Goal: Communication & Community: Share content

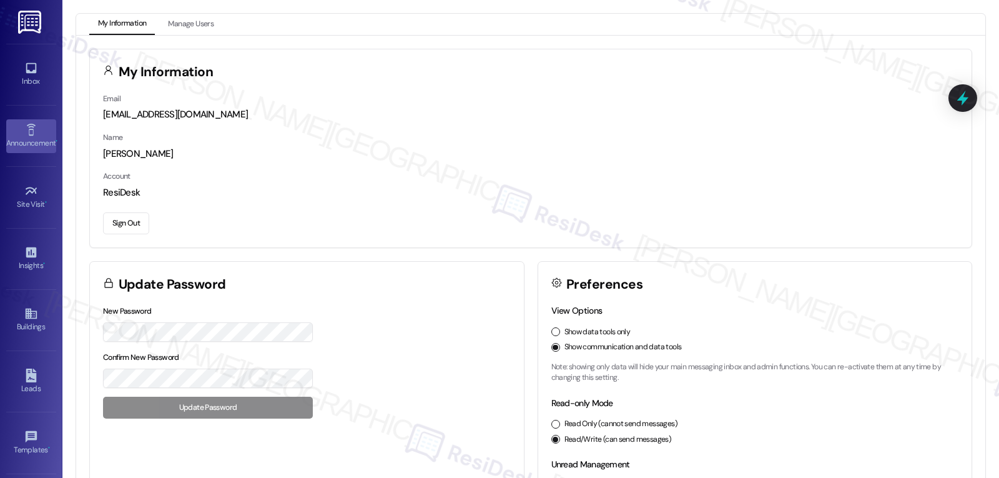
click at [22, 149] on div "Announcement •" at bounding box center [31, 143] width 62 height 12
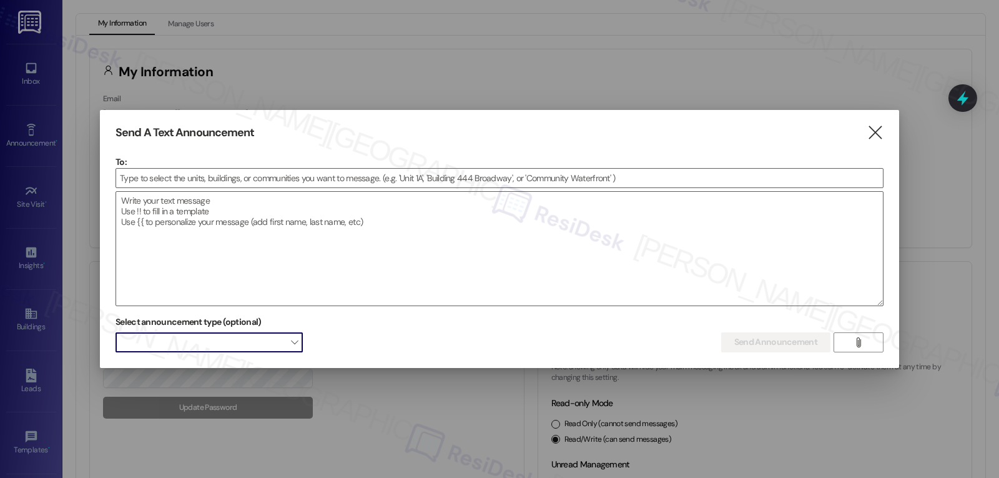
click at [245, 335] on span at bounding box center [209, 342] width 187 height 20
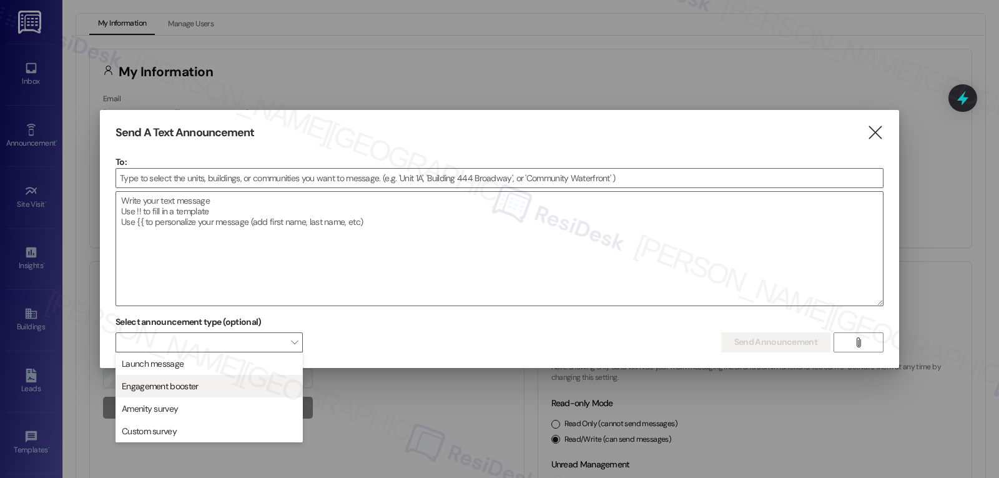
click at [189, 390] on span "Engagement booster" at bounding box center [160, 386] width 76 height 12
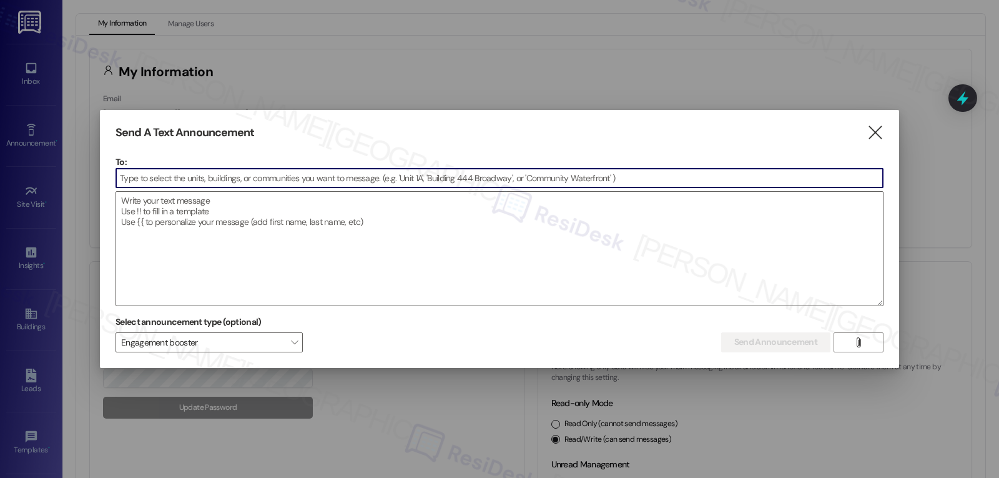
click at [205, 177] on input at bounding box center [499, 178] width 767 height 19
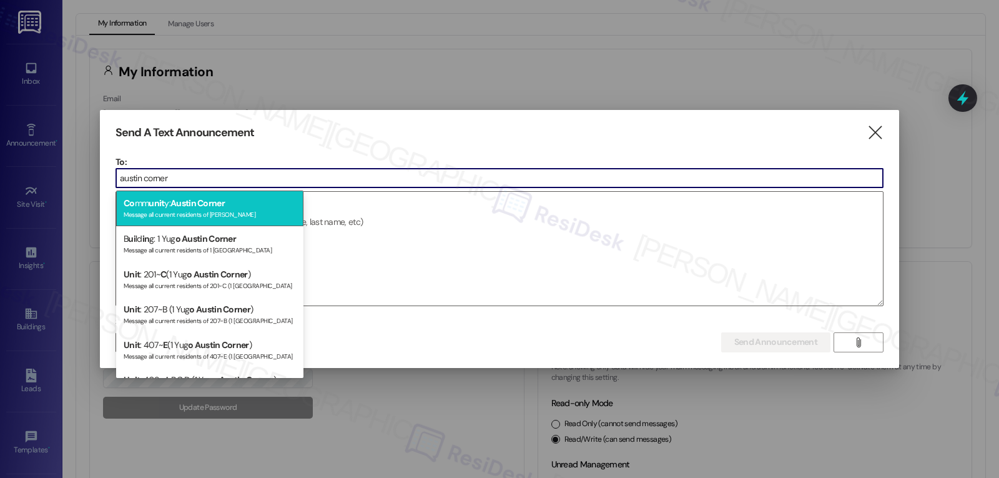
type input "austin corner"
click at [227, 219] on div "Message all current residents of [PERSON_NAME]" at bounding box center [210, 213] width 172 height 11
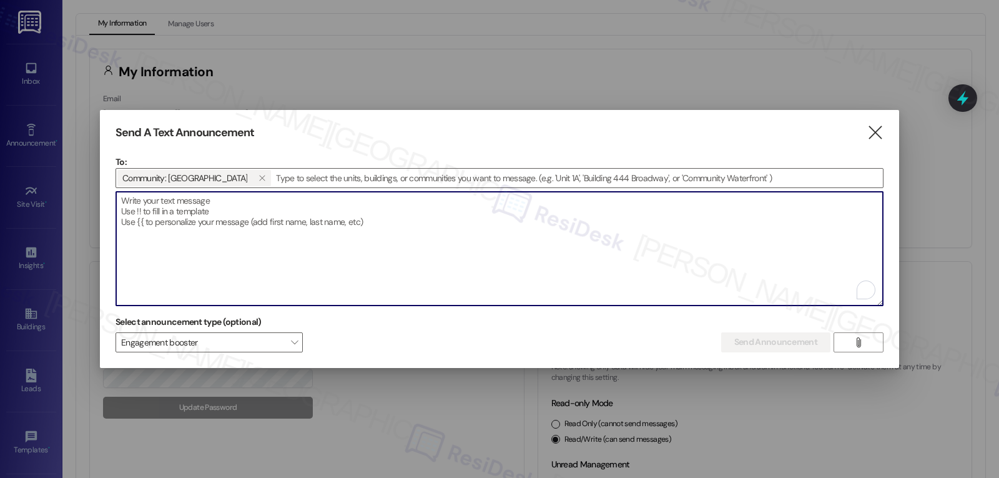
click at [249, 224] on textarea "To enrich screen reader interactions, please activate Accessibility in Grammarl…" at bounding box center [499, 249] width 767 height 114
paste textarea "Hi [Community Name] residents, Save the Date: [DATE] | 12–3 PM | Outside [PERSO…"
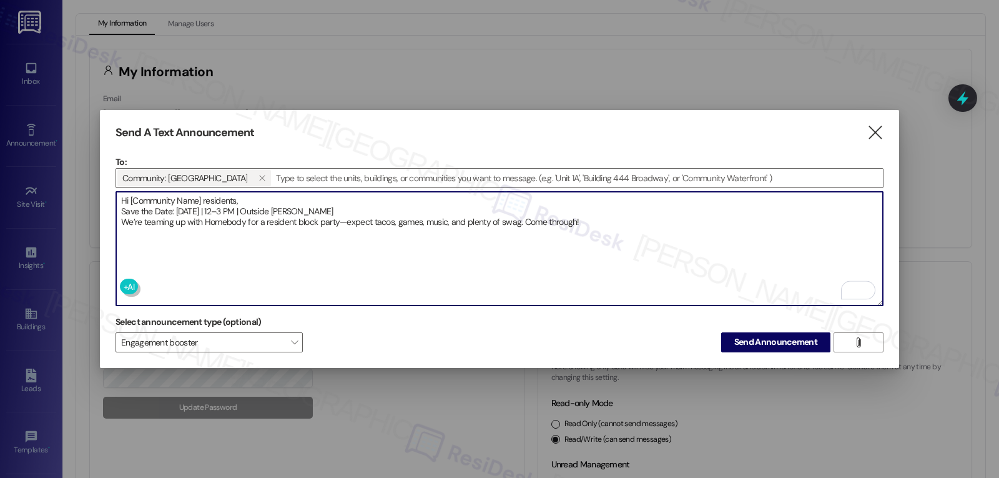
click at [130, 197] on textarea "Hi [Community Name] residents, Save the Date: [DATE] | 12–3 PM | Outside [PERSO…" at bounding box center [499, 249] width 767 height 114
type textarea "Hi [PERSON_NAME] residents, Save the Date: [DATE] | 12–3 PM | Outside [PERSON_N…"
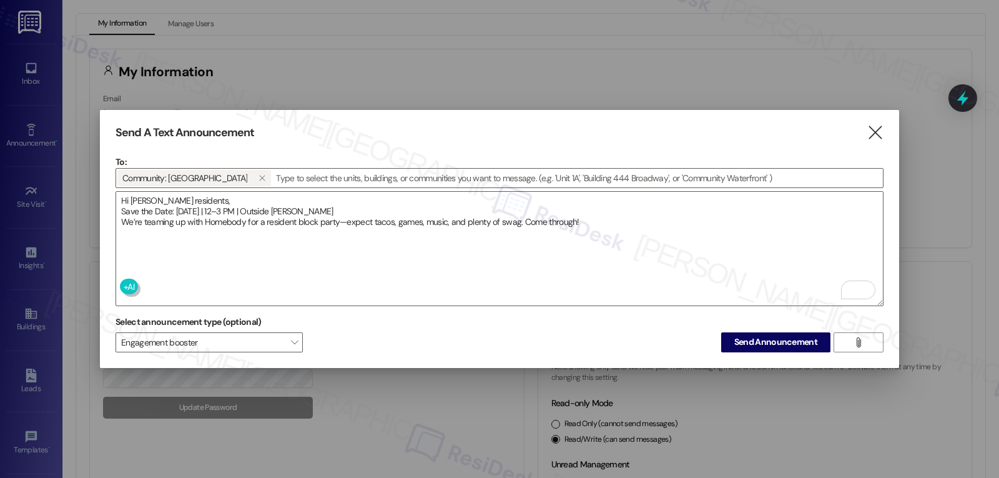
click at [569, 333] on div "Select announcement type (optional) Engagement booster  Send Announcement " at bounding box center [500, 331] width 768 height 39
click at [800, 340] on span "Send Announcement" at bounding box center [775, 341] width 83 height 13
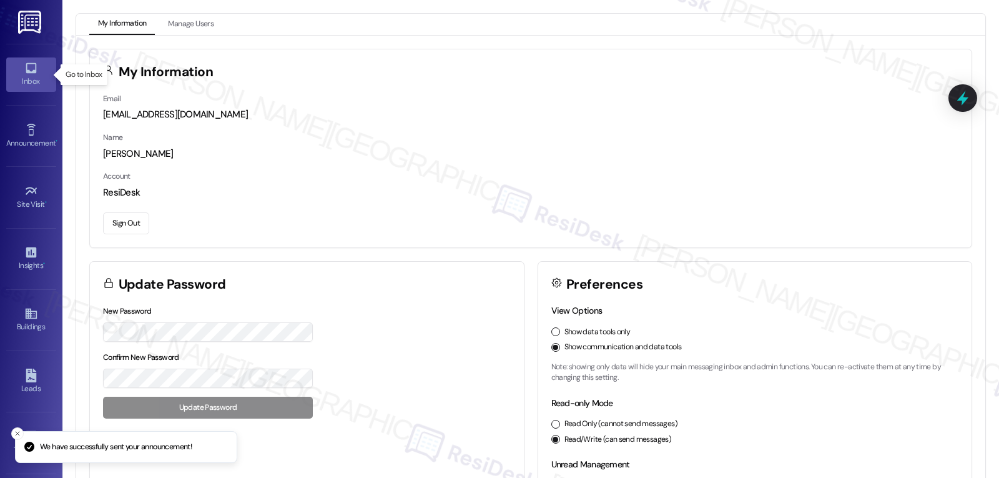
click at [29, 75] on div "Inbox" at bounding box center [31, 81] width 62 height 12
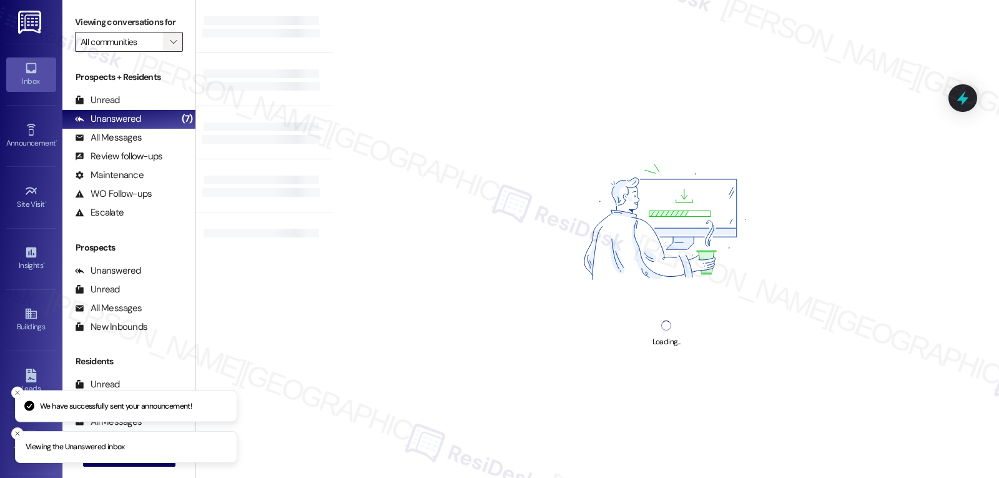
click at [168, 52] on span "" at bounding box center [173, 42] width 12 height 20
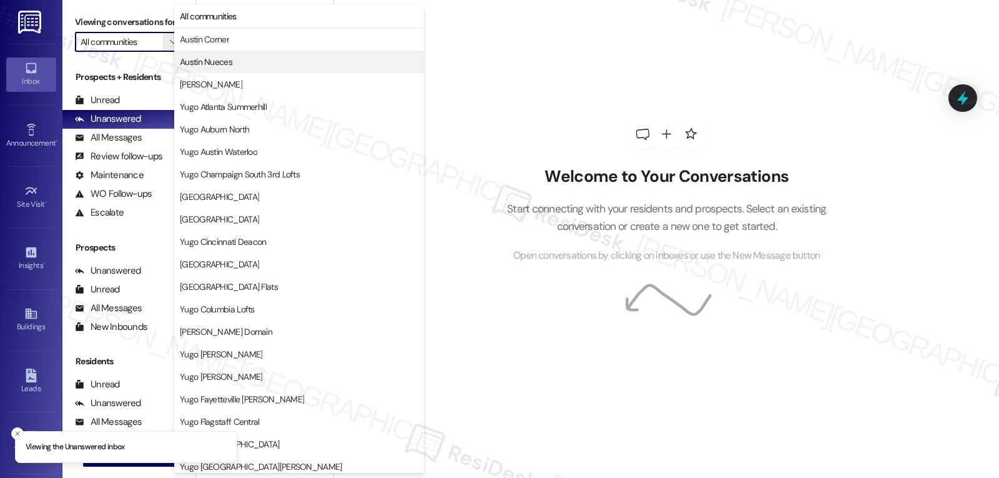
click at [265, 51] on button "Austin Nueces" at bounding box center [299, 62] width 250 height 22
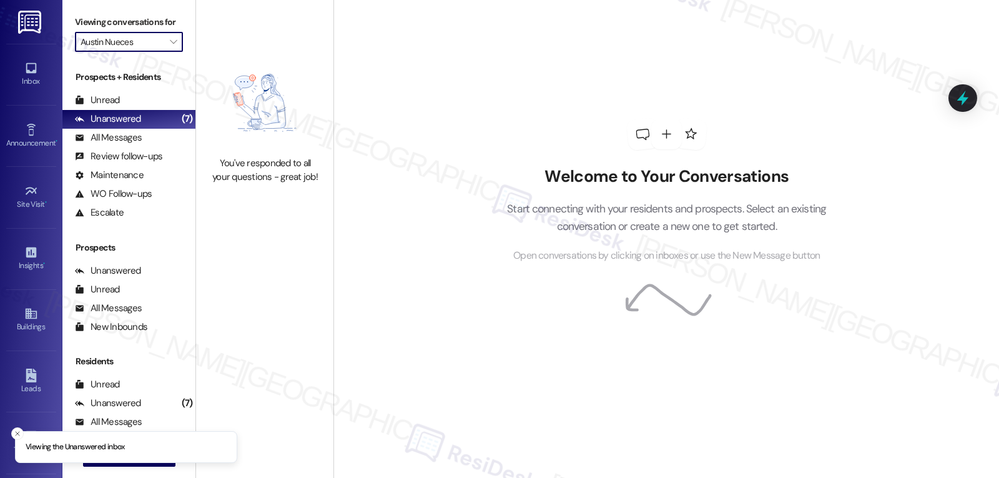
click at [135, 52] on input "Austin Nueces" at bounding box center [122, 42] width 82 height 20
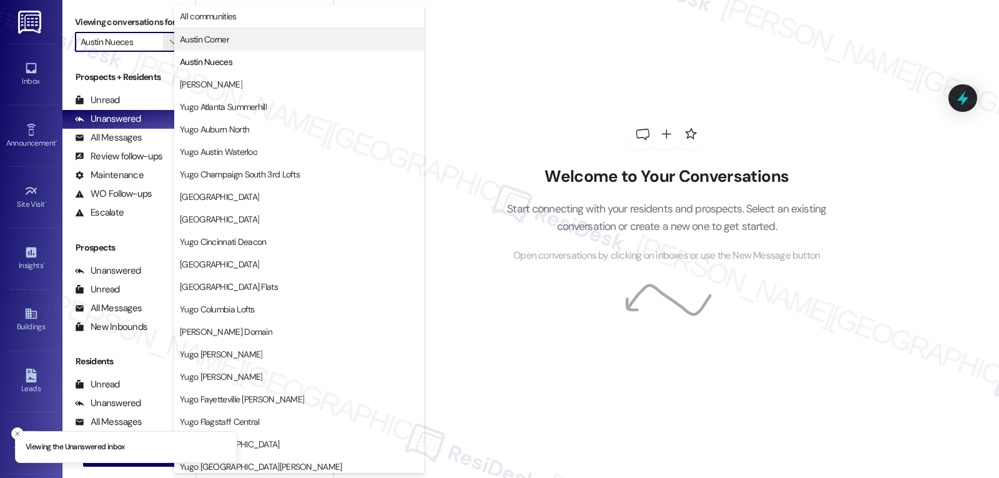
click at [240, 47] on button "Austin Corner" at bounding box center [299, 39] width 250 height 22
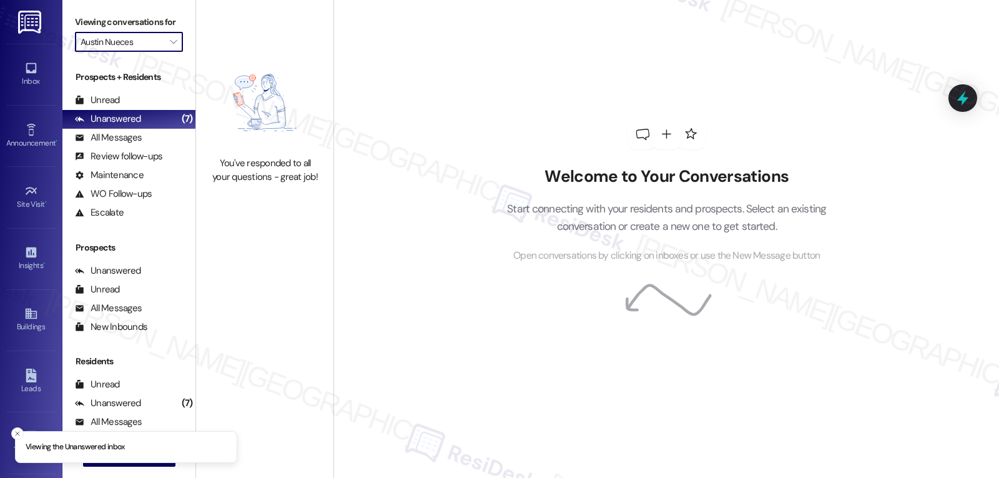
type input "Austin Corner"
click at [126, 144] on div "All Messages" at bounding box center [108, 137] width 67 height 13
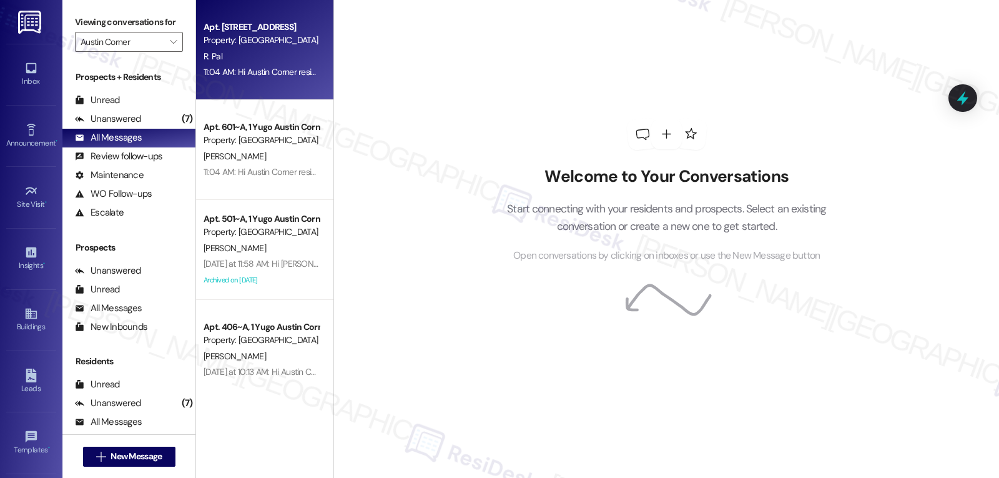
click at [260, 62] on div "R. Pal" at bounding box center [261, 57] width 118 height 16
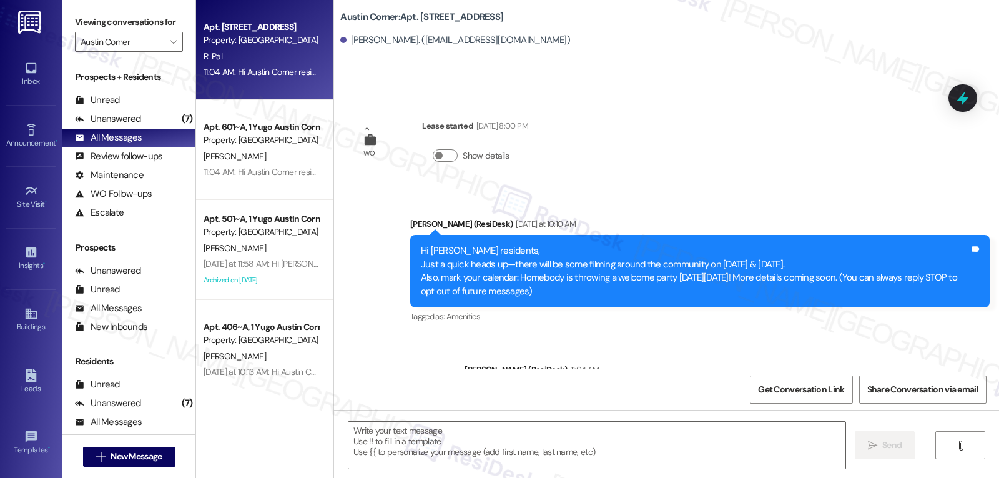
type textarea "Fetching suggested responses. Please feel free to read through the conversation…"
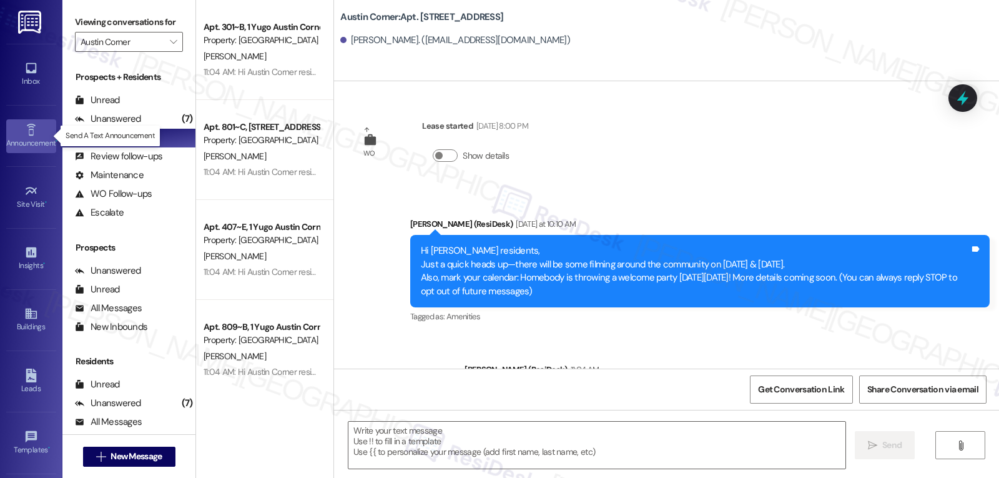
click at [32, 138] on div "Announcement •" at bounding box center [31, 143] width 62 height 12
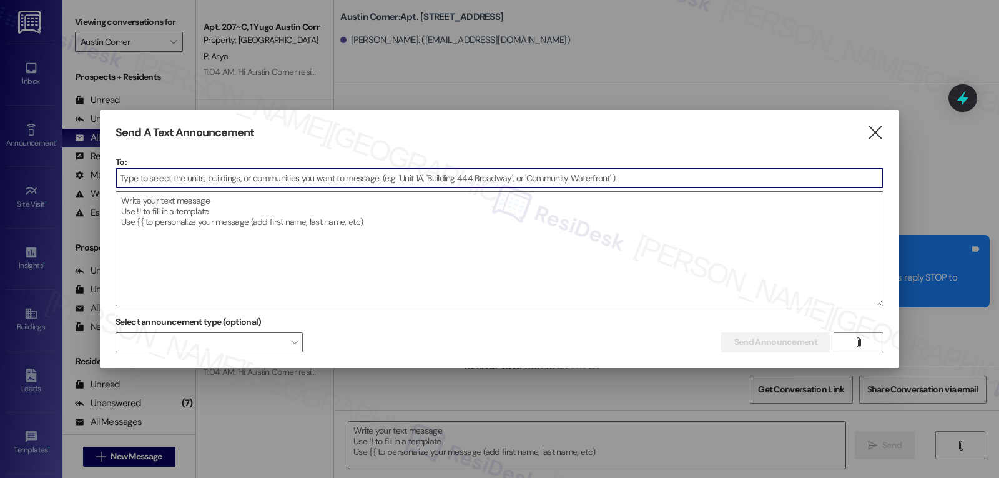
click at [250, 174] on input at bounding box center [499, 178] width 767 height 19
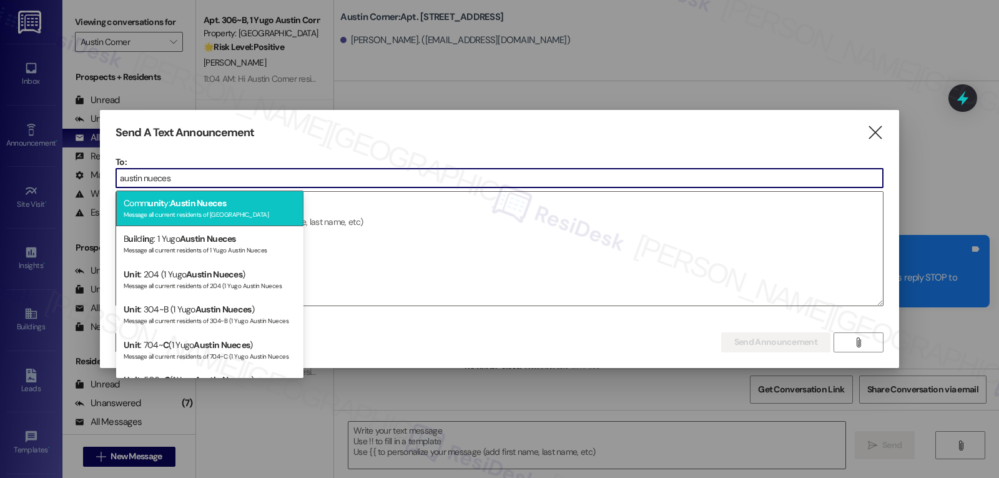
type input "austin nueces"
click at [215, 207] on span "Austin Nueces" at bounding box center [198, 202] width 56 height 11
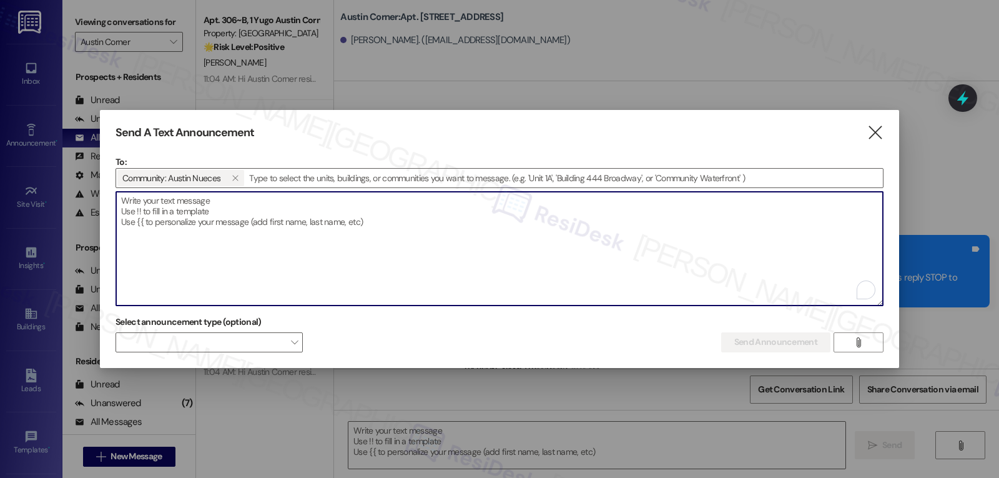
click at [250, 222] on textarea "To enrich screen reader interactions, please activate Accessibility in Grammarl…" at bounding box center [499, 249] width 767 height 114
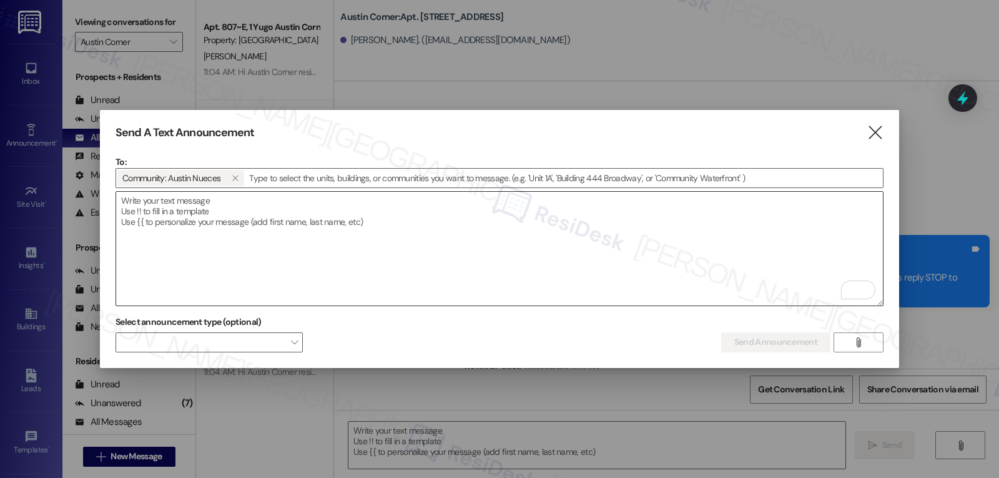
click at [384, 250] on textarea "To enrich screen reader interactions, please activate Accessibility in Grammarl…" at bounding box center [499, 249] width 767 height 114
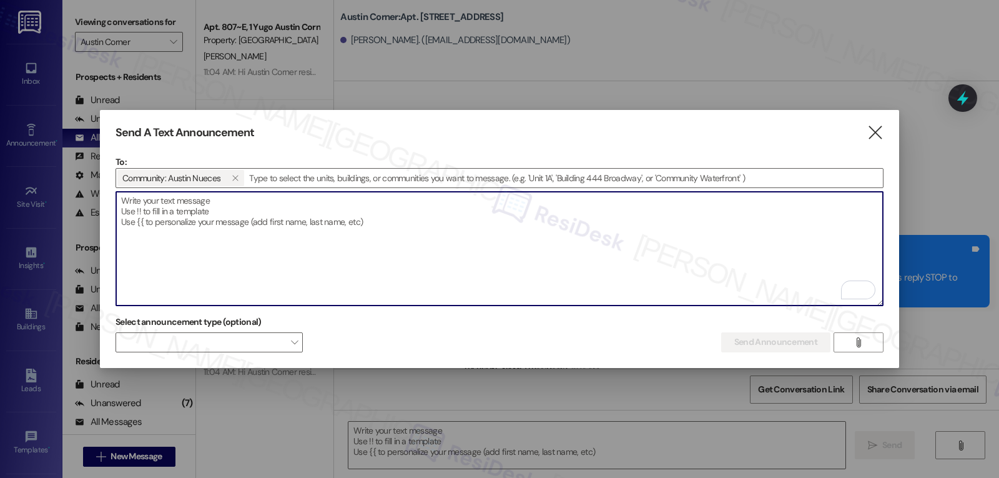
paste textarea "Hi [Community Name] residents, Save the Date: [DATE] | 12–3 PM | Outside [PERSO…"
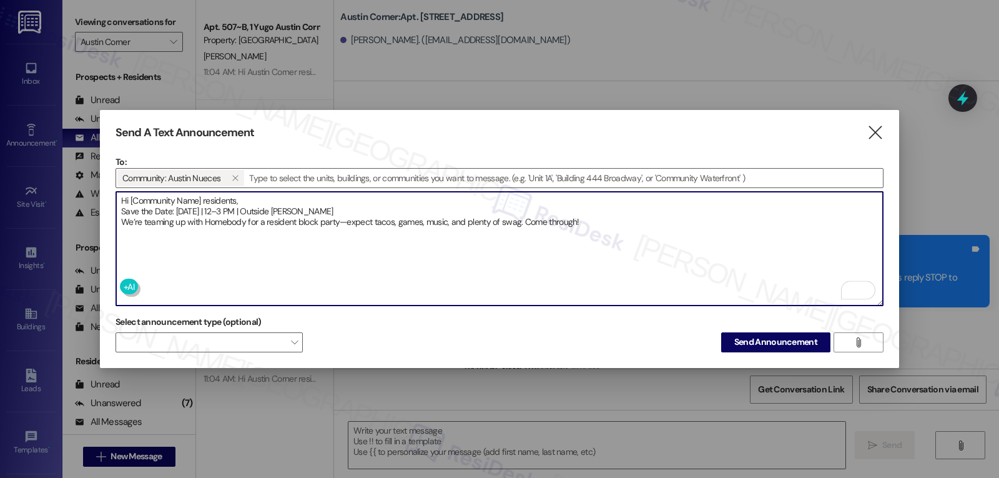
drag, startPoint x: 131, startPoint y: 197, endPoint x: 202, endPoint y: 192, distance: 72.0
click at [202, 192] on textarea "Hi [Community Name] residents, Save the Date: [DATE] | 12–3 PM | Outside [PERSO…" at bounding box center [499, 249] width 767 height 114
type textarea "Hi Austin Nueces residents, Save the Date: [DATE] | 12–3 PM | Outside [PERSON_N…"
click at [803, 343] on span "Send Announcement" at bounding box center [775, 341] width 83 height 13
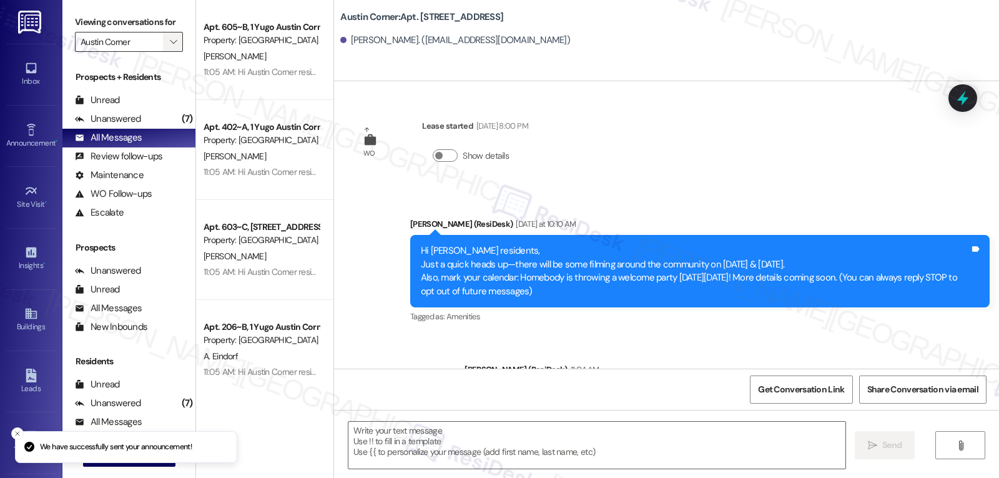
click at [170, 47] on icon "" at bounding box center [173, 42] width 7 height 10
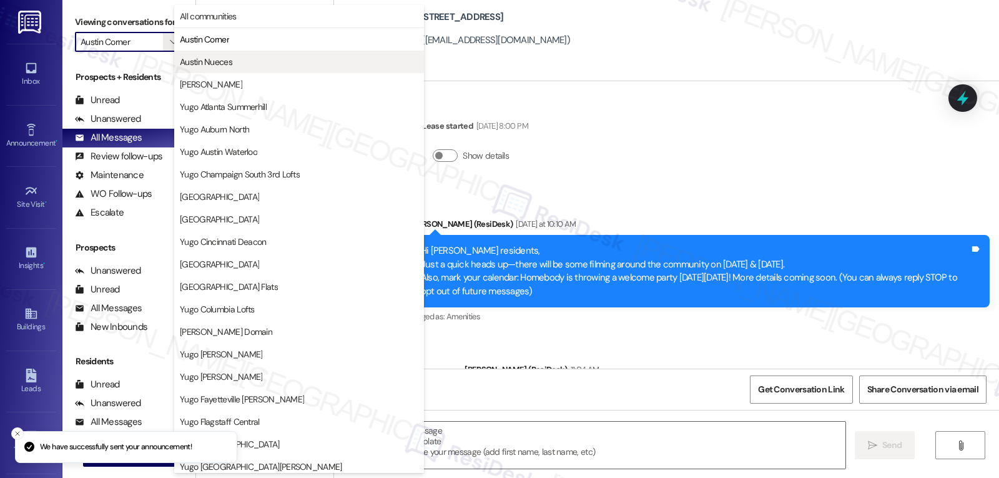
click at [197, 62] on span "Austin Nueces" at bounding box center [206, 62] width 52 height 12
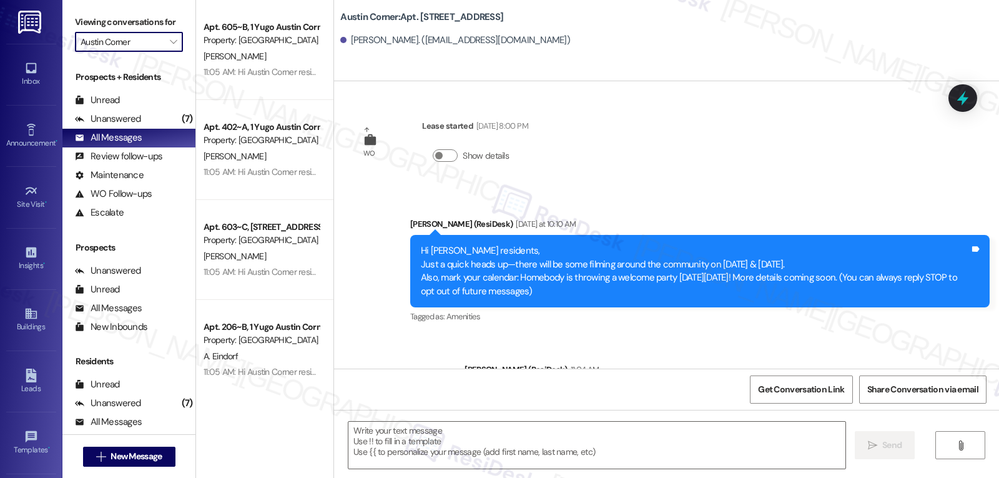
type input "Austin Nueces"
type textarea "Fetching suggested responses. Please feel free to read through the conversation…"
click at [273, 74] on div "11:05 AM: Hi Austin Nueces residents, Save the Date: [DATE] | 12–3 PM | Outside…" at bounding box center [607, 71] width 807 height 11
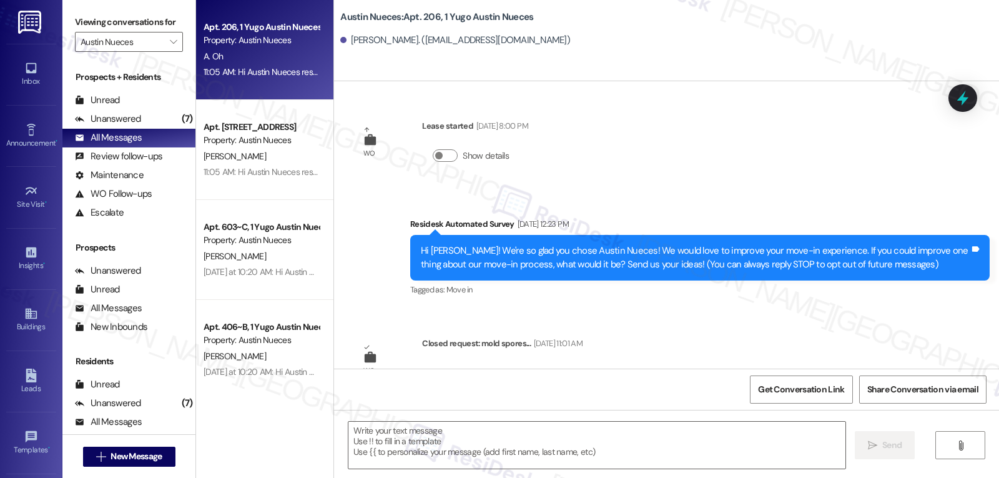
type textarea "Fetching suggested responses. Please feel free to read through the conversation…"
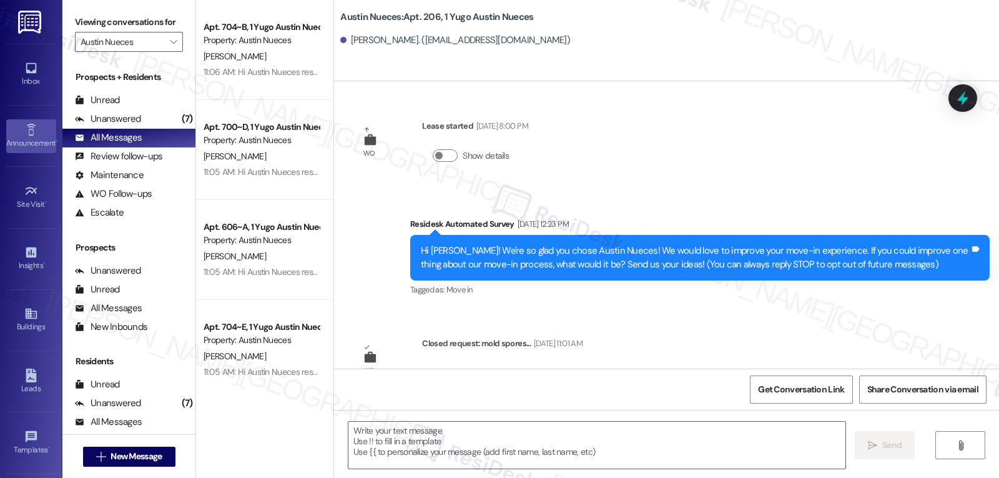
click at [25, 138] on div "Announcement •" at bounding box center [31, 143] width 62 height 12
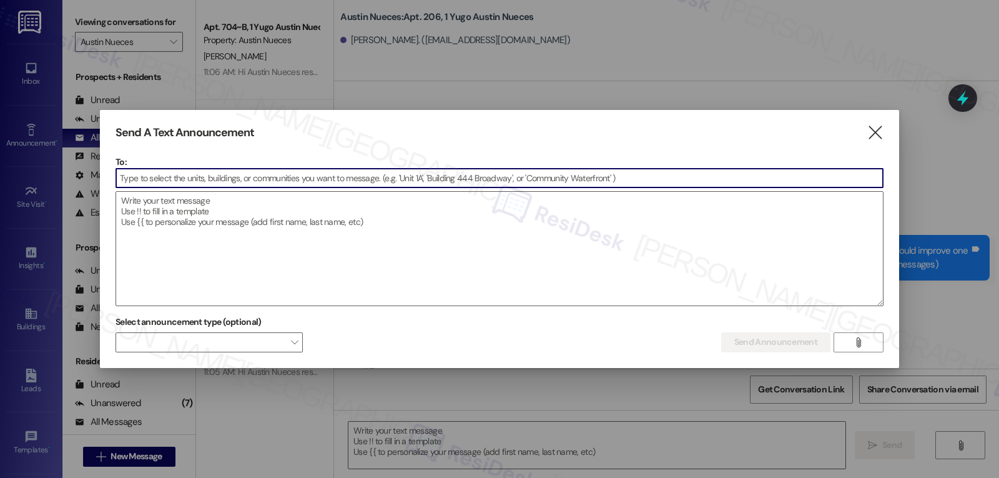
click at [187, 177] on input at bounding box center [499, 178] width 767 height 19
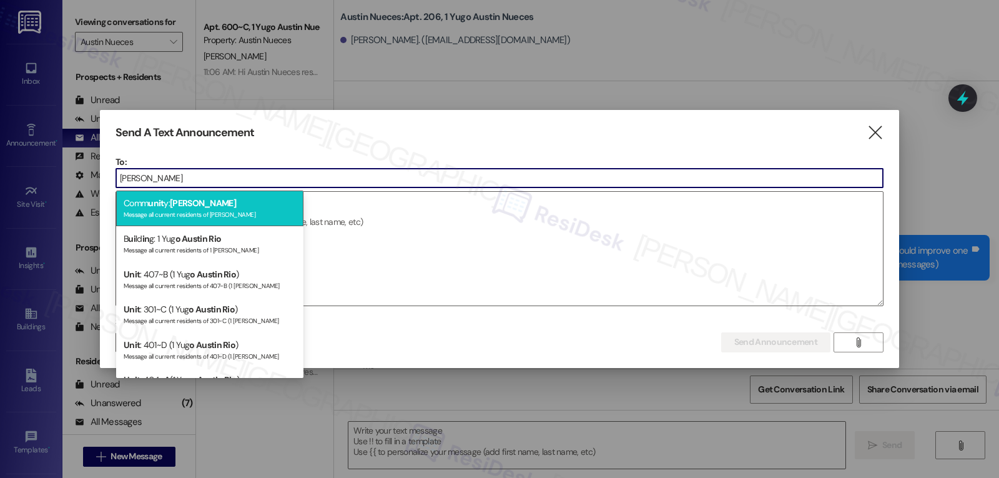
type input "[PERSON_NAME]"
click at [196, 199] on span "[PERSON_NAME]" at bounding box center [203, 202] width 66 height 11
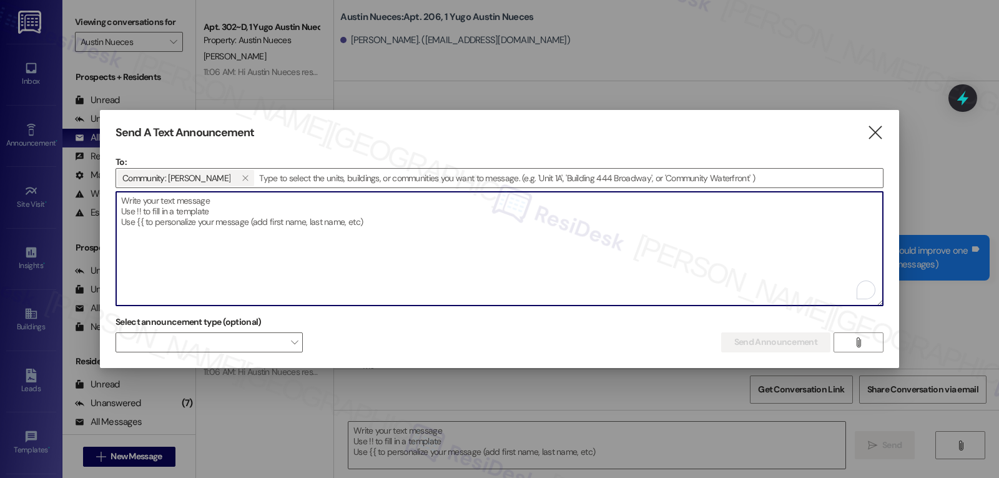
click at [238, 215] on textarea "To enrich screen reader interactions, please activate Accessibility in Grammarl…" at bounding box center [499, 249] width 767 height 114
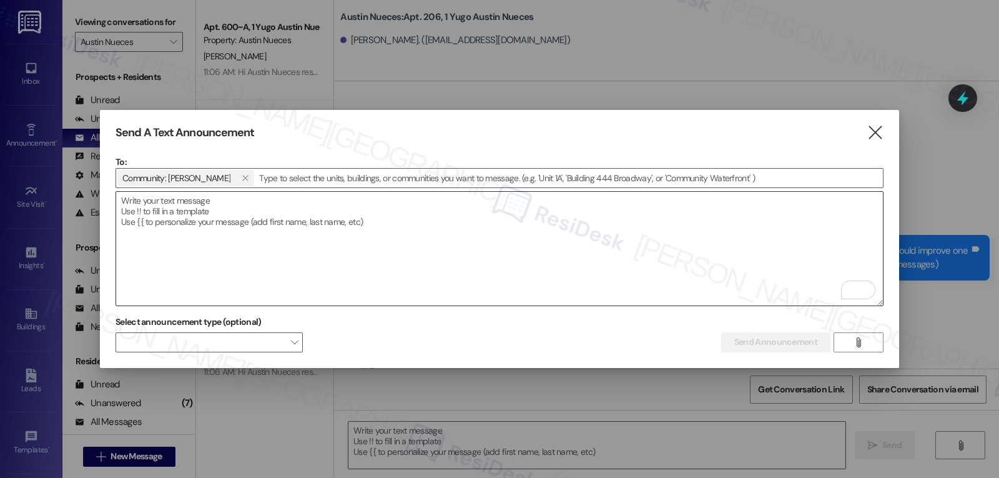
click at [393, 255] on textarea "To enrich screen reader interactions, please activate Accessibility in Grammarl…" at bounding box center [499, 249] width 767 height 114
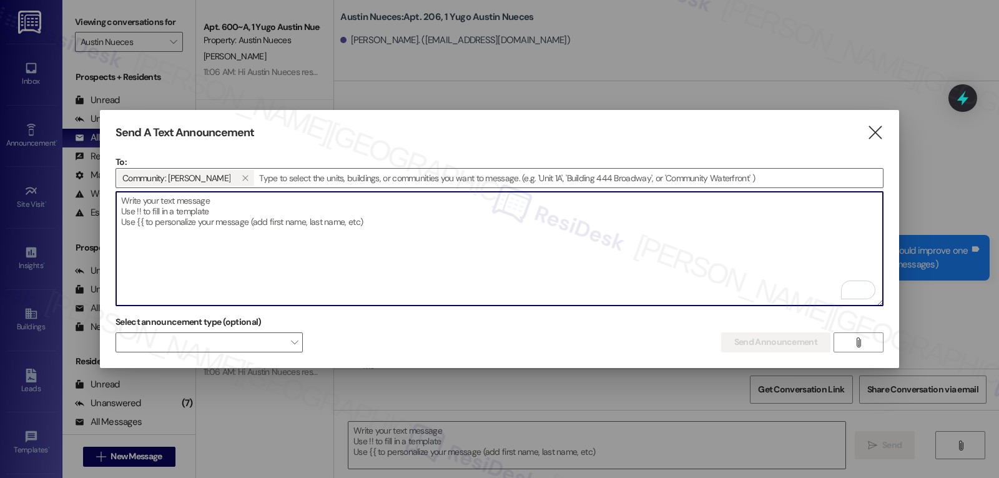
paste textarea "Hi [Community Name] residents, Save the Date: [DATE] | 12–3 PM | Outside [PERSO…"
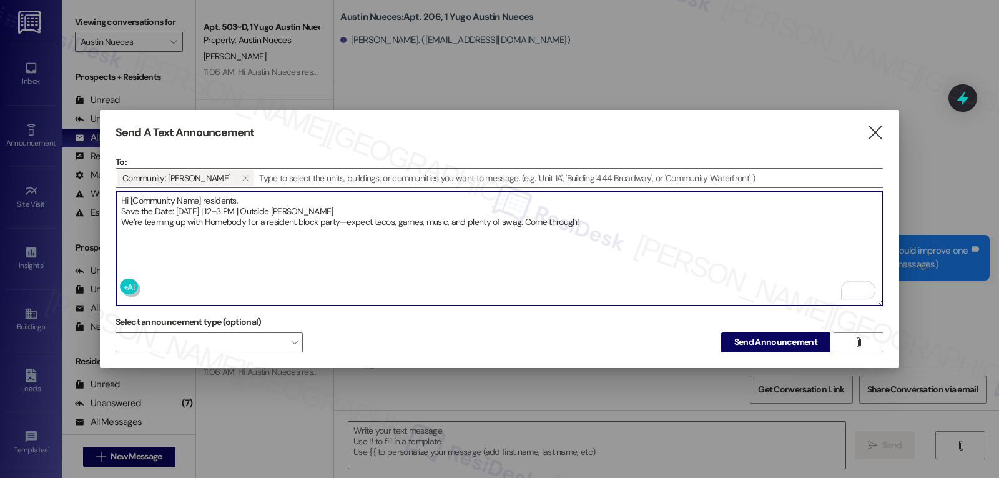
click at [130, 196] on textarea "Hi [Community Name] residents, Save the Date: [DATE] | 12–3 PM | Outside [PERSO…" at bounding box center [499, 249] width 767 height 114
click at [621, 220] on textarea "Hi [PERSON_NAME] residents, Save the Date: [DATE] | 12–3 PM | Outside [PERSON_N…" at bounding box center [499, 249] width 767 height 114
type textarea "Hi [PERSON_NAME] residents, Save the Date: [DATE] | 12–3 PM | Outside [PERSON_N…"
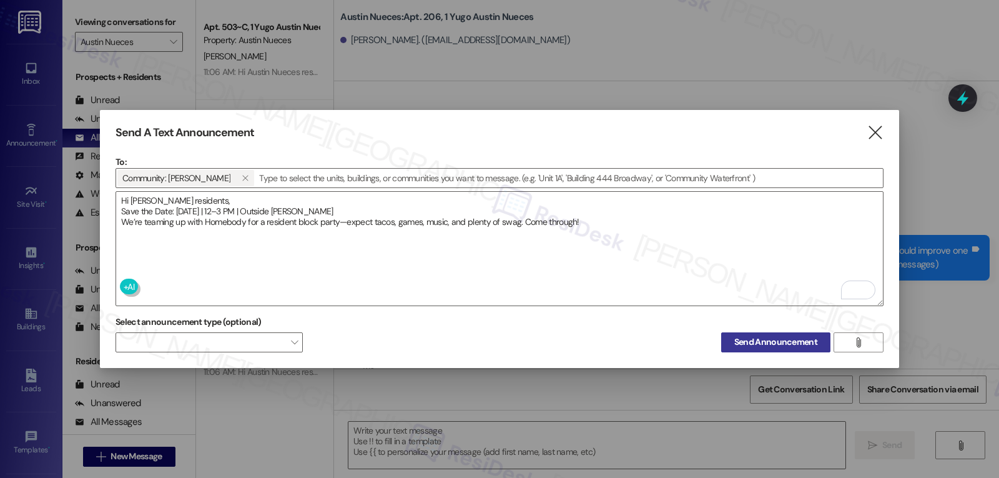
click at [775, 340] on span "Send Announcement" at bounding box center [775, 341] width 83 height 13
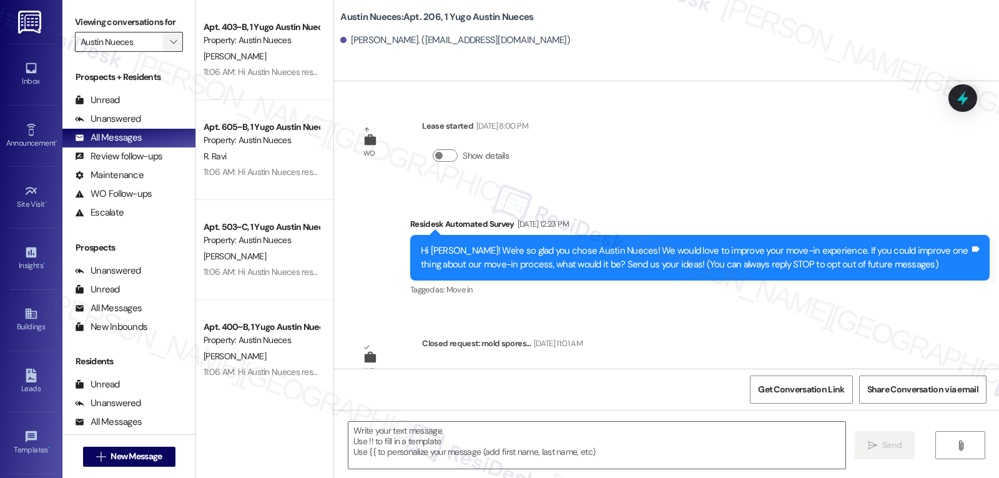
click at [170, 47] on icon "" at bounding box center [173, 42] width 7 height 10
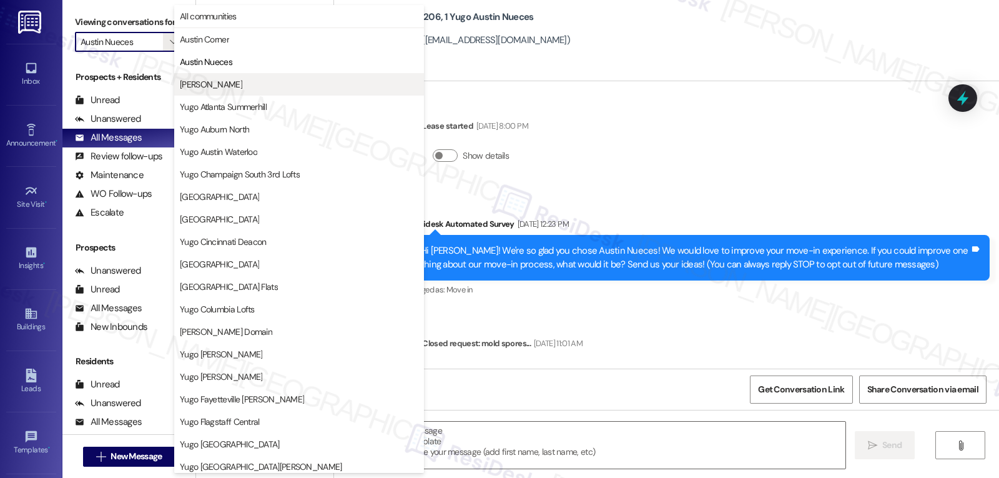
click at [206, 76] on button "[PERSON_NAME]" at bounding box center [299, 84] width 250 height 22
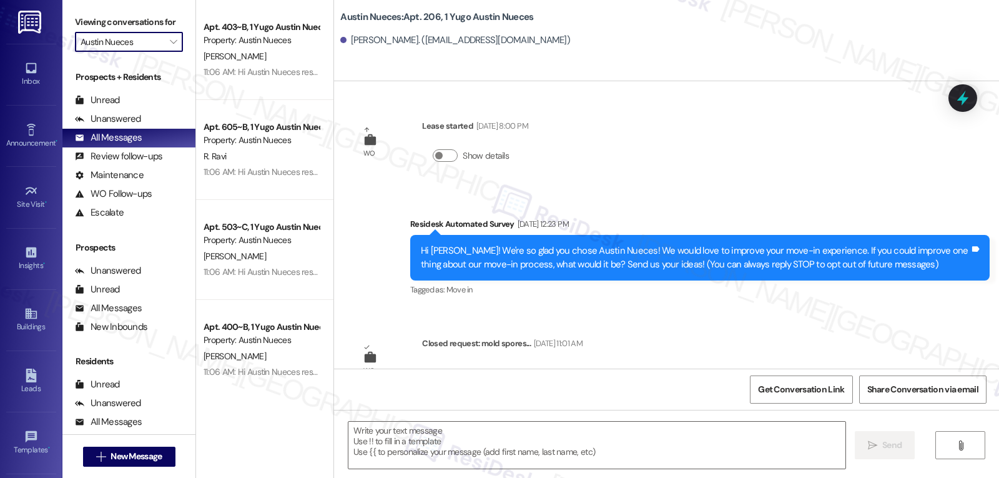
type input "[PERSON_NAME]"
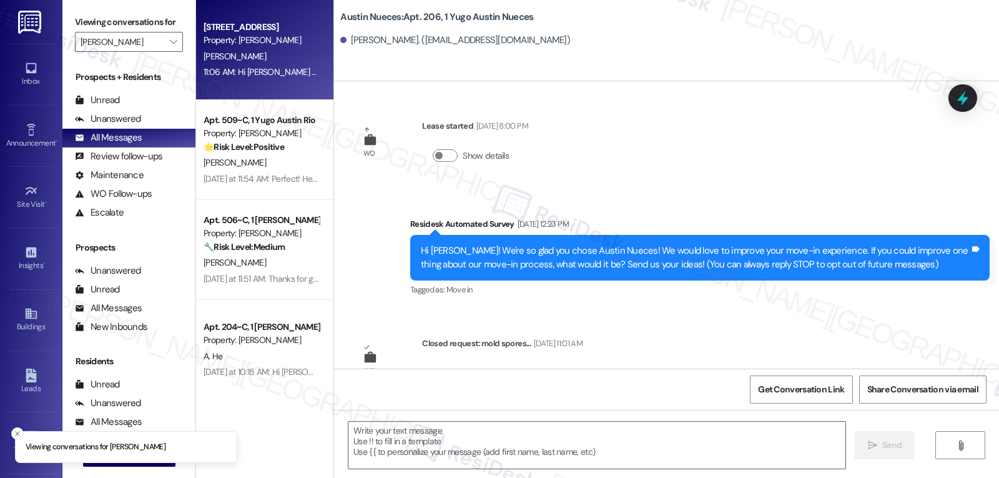
click at [254, 58] on div "[PERSON_NAME]" at bounding box center [261, 57] width 118 height 16
type textarea "Fetching suggested responses. Please feel free to read through the conversation…"
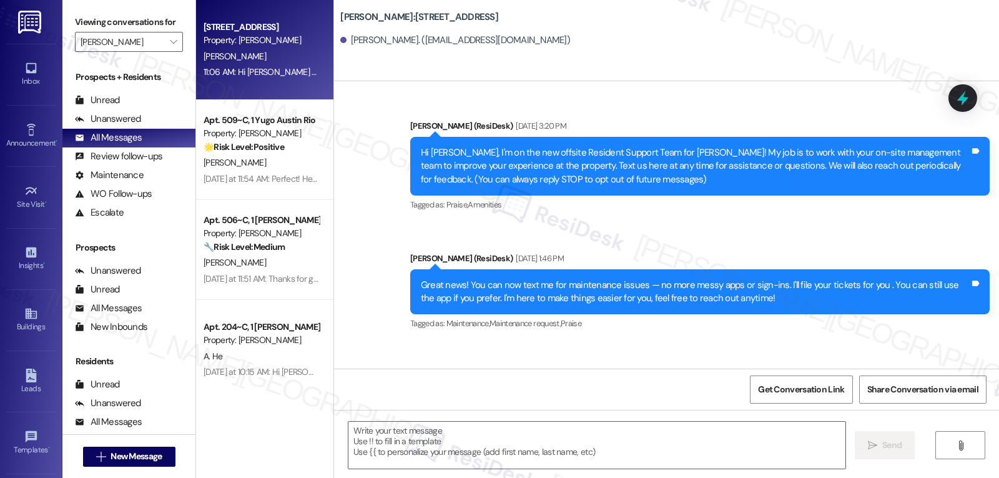
type textarea "Fetching suggested responses. Please feel free to read through the conversation…"
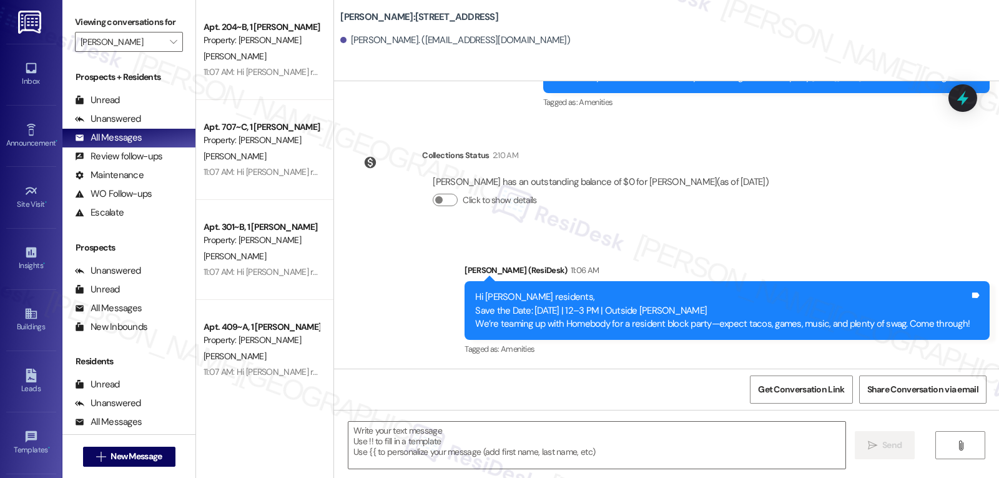
scroll to position [118, 0]
click at [20, 388] on div "Account" at bounding box center [31, 393] width 62 height 12
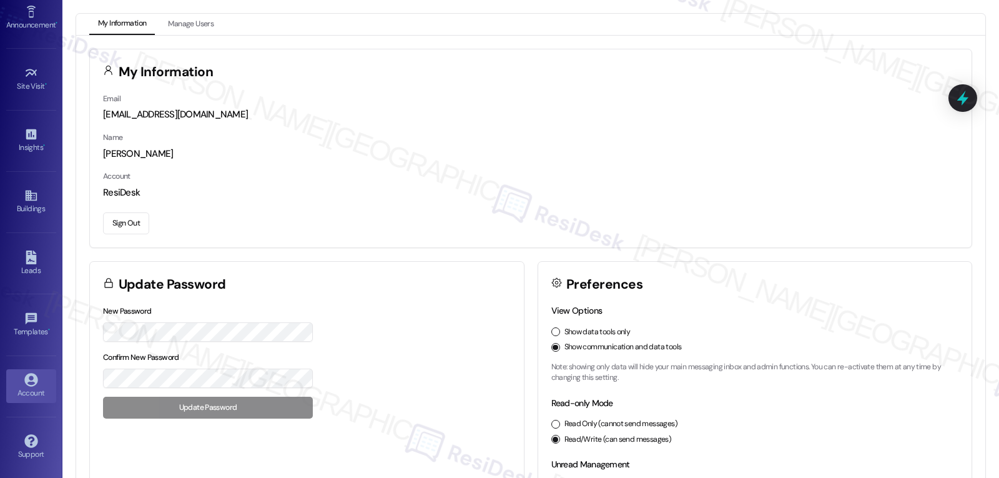
click at [131, 219] on button "Sign Out" at bounding box center [126, 223] width 46 height 22
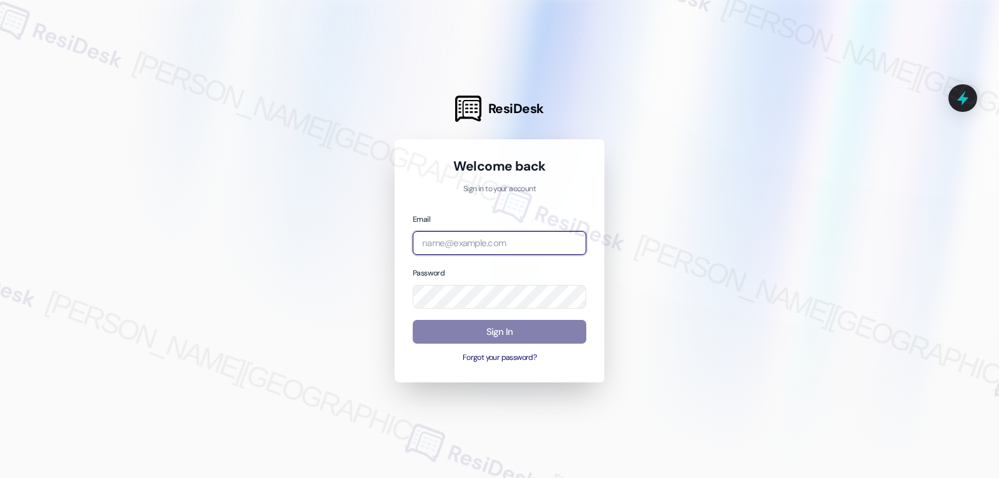
click at [490, 239] on input "email" at bounding box center [500, 243] width 174 height 24
click at [524, 241] on input "email" at bounding box center [500, 243] width 174 height 24
paste input "automated-surveys-archway_equities-jomar.punay@archway_[DOMAIN_NAME]"
type input "automated-surveys-archway_equities-jomar.punay@archway_[DOMAIN_NAME]"
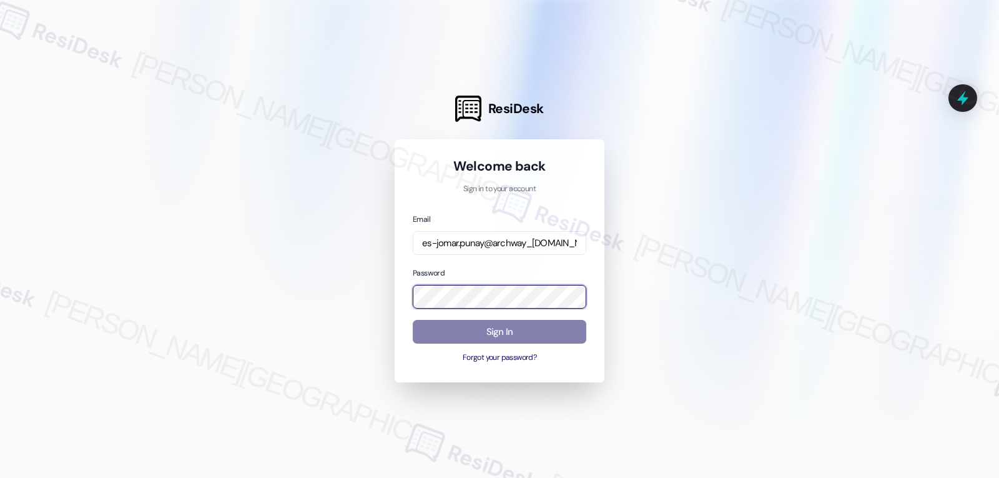
scroll to position [0, 0]
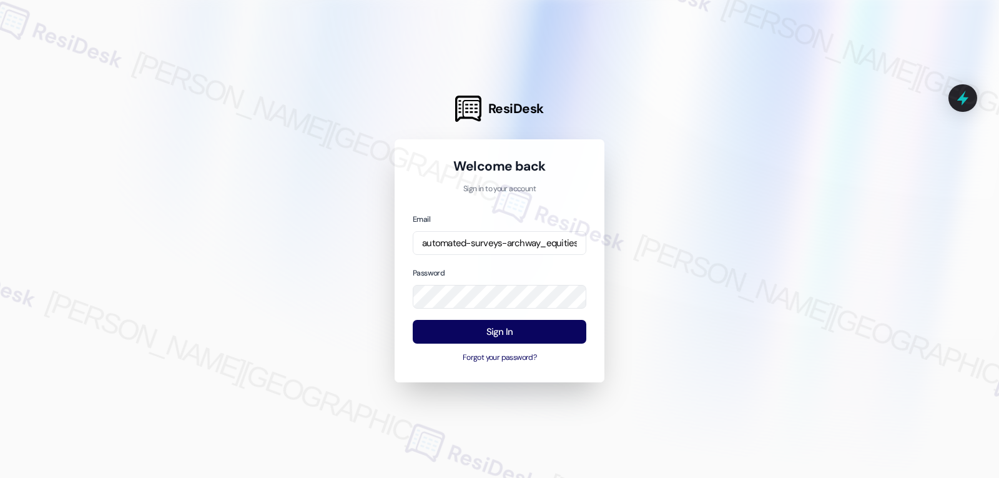
click at [324, 239] on div at bounding box center [499, 239] width 999 height 478
click at [485, 333] on button "Sign In" at bounding box center [500, 332] width 174 height 24
